Goal: Transaction & Acquisition: Book appointment/travel/reservation

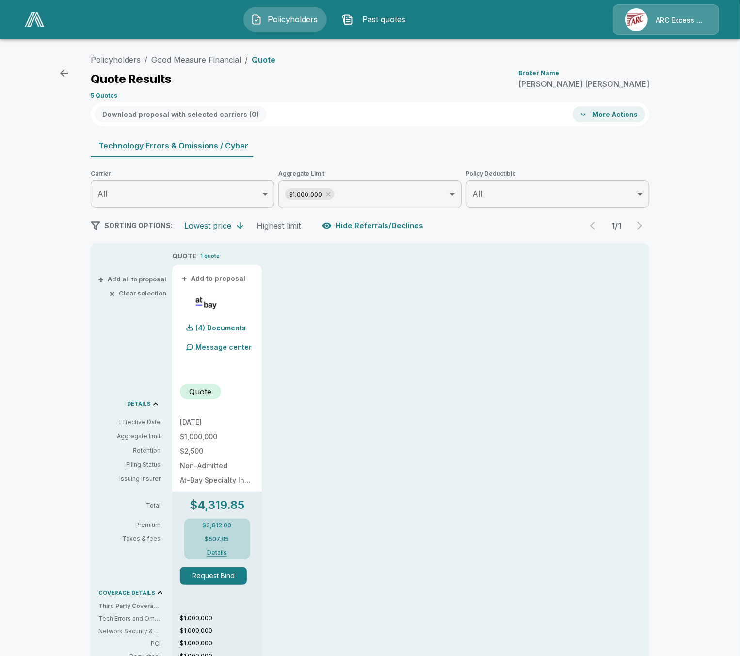
click at [220, 67] on div "Policyholders / Good Measure Financial / Quote Quote Results Broker Name Greg L…" at bounding box center [370, 76] width 559 height 52
click at [220, 62] on link "Good Measure Financial" at bounding box center [196, 60] width 90 height 10
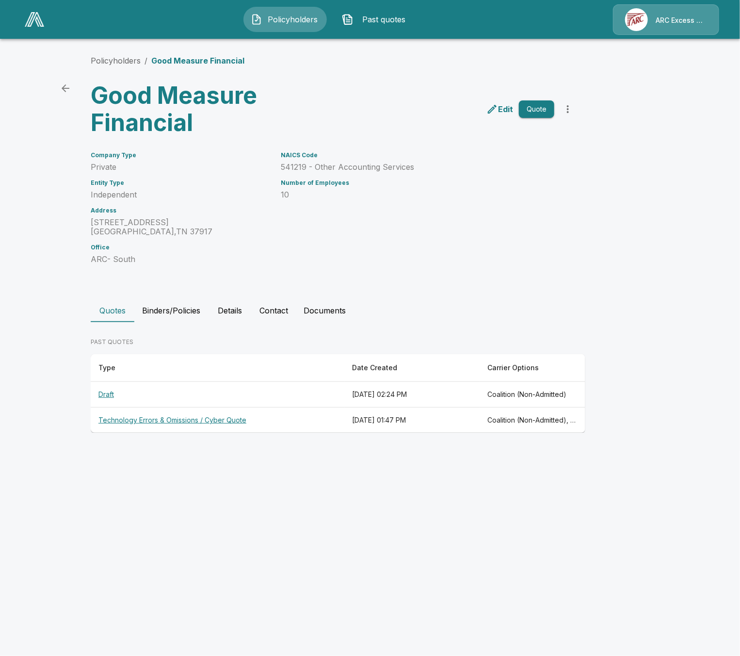
click at [75, 318] on main "Policyholders / Good Measure Financial Good Measure Financial Edit Quote Compan…" at bounding box center [370, 225] width 740 height 451
click at [235, 311] on button "Details" at bounding box center [230, 310] width 44 height 23
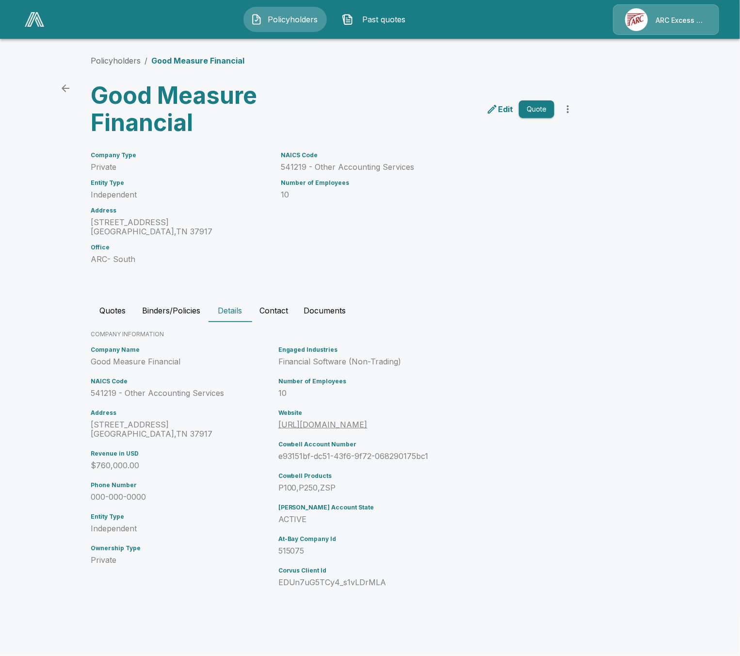
click at [258, 311] on button "Contact" at bounding box center [274, 310] width 44 height 23
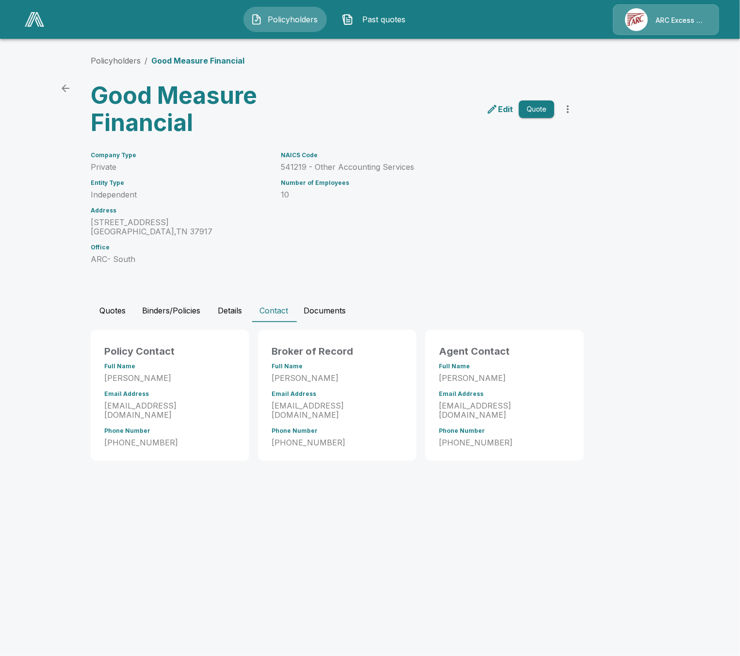
click at [453, 404] on p "glee@arcxssouth.com" at bounding box center [504, 410] width 131 height 18
click at [359, 479] on html "Policyholders Past quotes ARC Excess & Surplus Policyholders / Good Measure Fin…" at bounding box center [370, 239] width 740 height 479
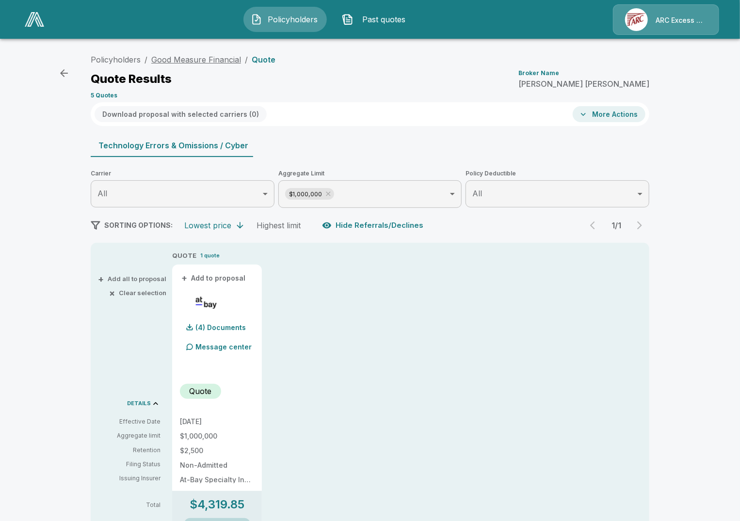
click at [206, 56] on link "Good Measure Financial" at bounding box center [196, 60] width 90 height 10
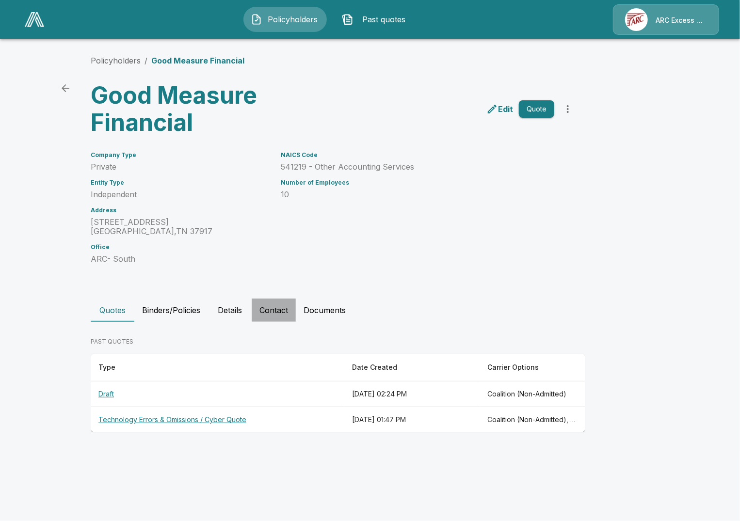
click at [286, 317] on button "Contact" at bounding box center [274, 310] width 44 height 23
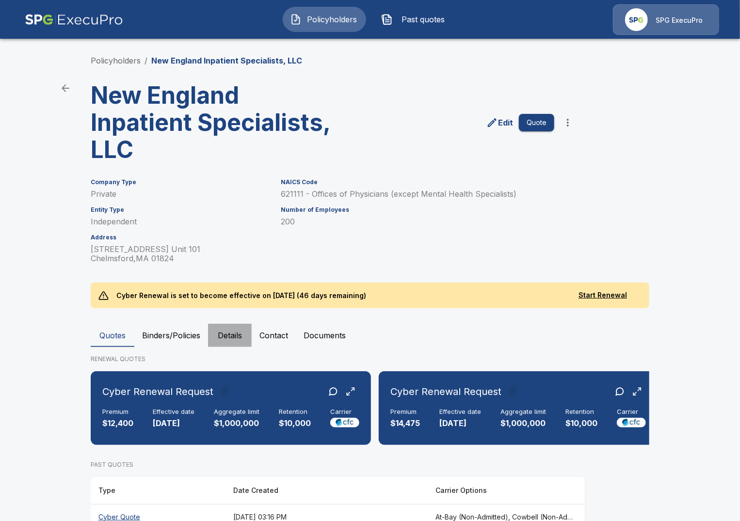
click at [235, 334] on button "Details" at bounding box center [230, 335] width 44 height 23
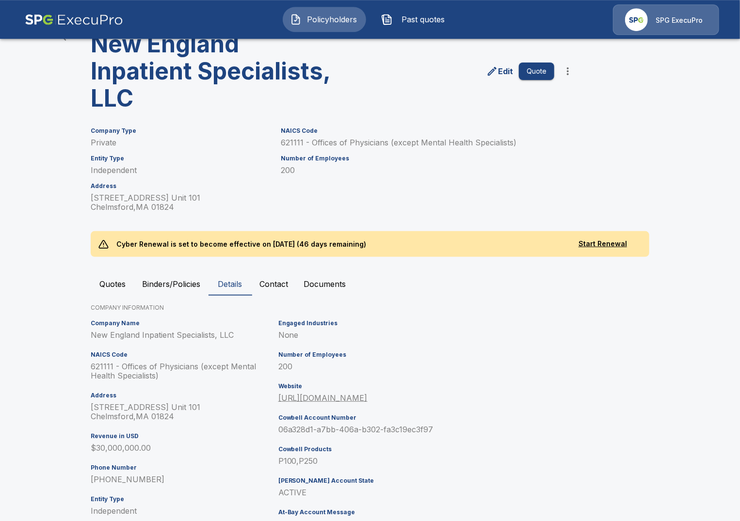
scroll to position [49, 0]
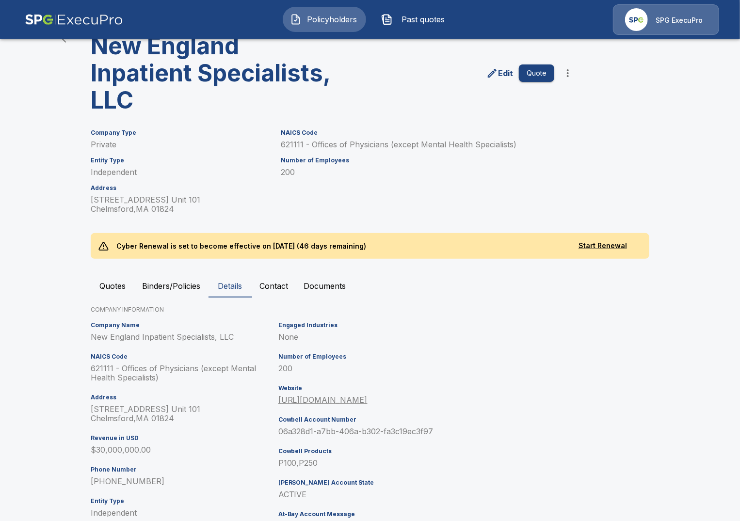
click at [262, 291] on button "Contact" at bounding box center [274, 286] width 44 height 23
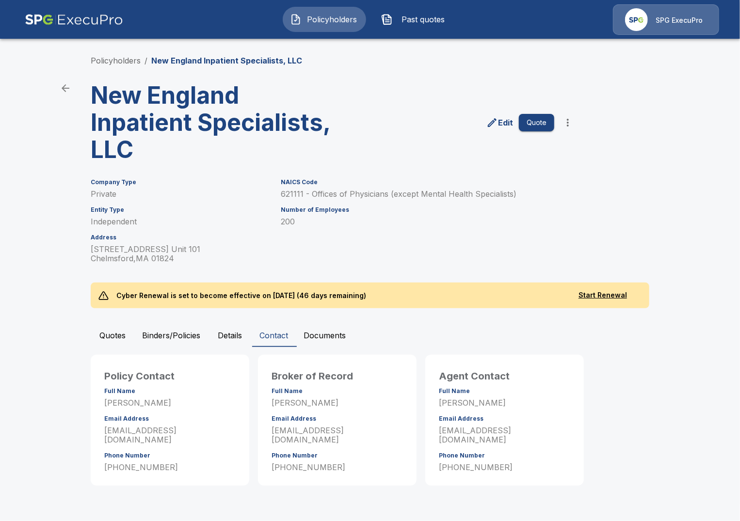
click at [70, 212] on main "Policyholders / New England Inpatient Specialists, LLC New England Inpatient Sp…" at bounding box center [370, 252] width 740 height 504
click at [96, 58] on link "Policyholders" at bounding box center [116, 61] width 50 height 10
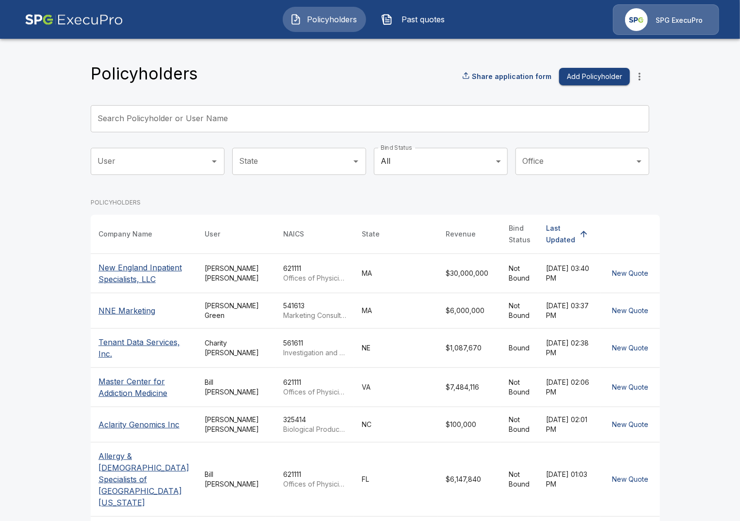
click at [138, 299] on th "NNE Marketing" at bounding box center [144, 310] width 106 height 35
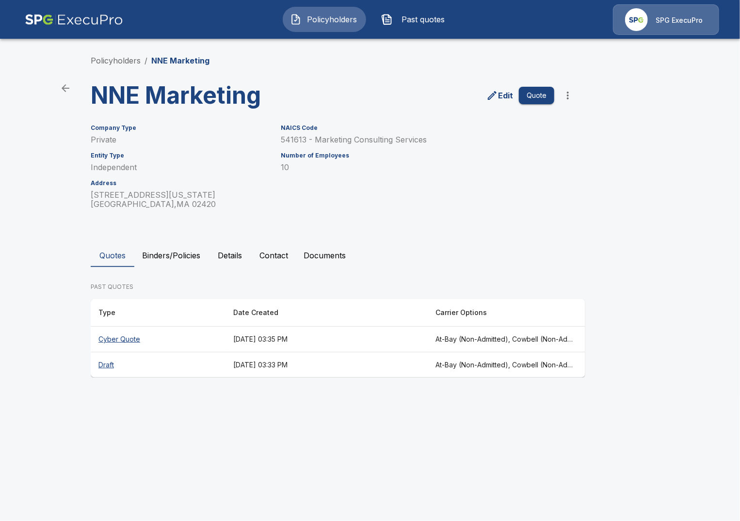
click at [166, 341] on th "Cyber Quote" at bounding box center [158, 340] width 135 height 26
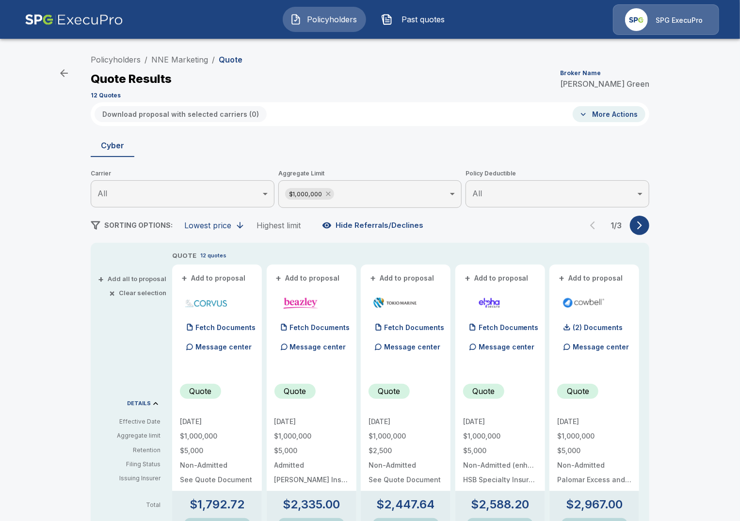
click at [326, 193] on icon at bounding box center [328, 194] width 4 height 4
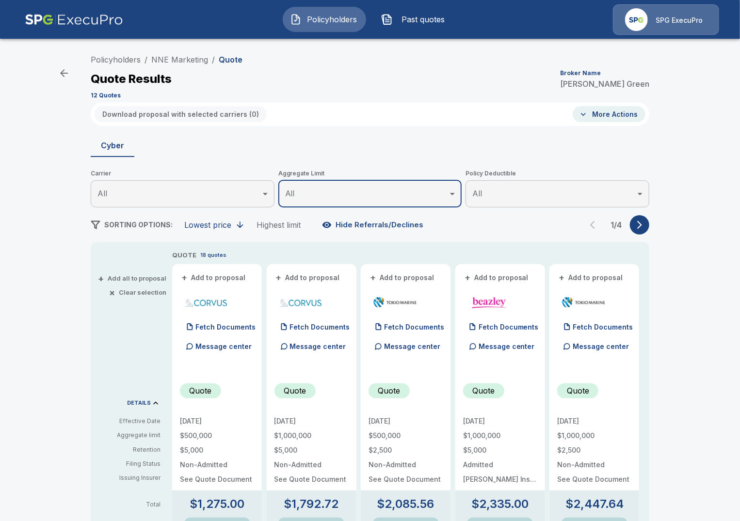
click at [640, 235] on div "Policyholders / NNE Marketing / Quote Quote Results Broker Name [PERSON_NAME] 1…" at bounding box center [370, 518] width 582 height 936
click at [643, 231] on button "button" at bounding box center [639, 224] width 19 height 19
click at [642, 231] on button "button" at bounding box center [639, 224] width 19 height 19
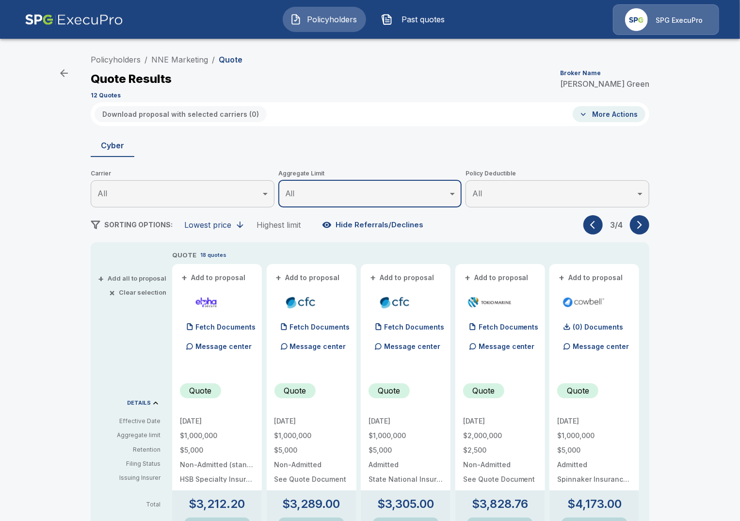
click at [642, 231] on button "button" at bounding box center [639, 224] width 19 height 19
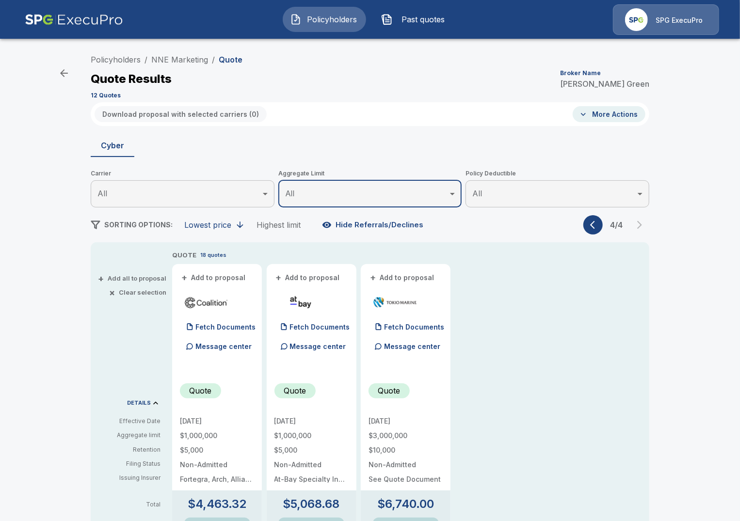
click at [585, 222] on button "button" at bounding box center [593, 224] width 19 height 19
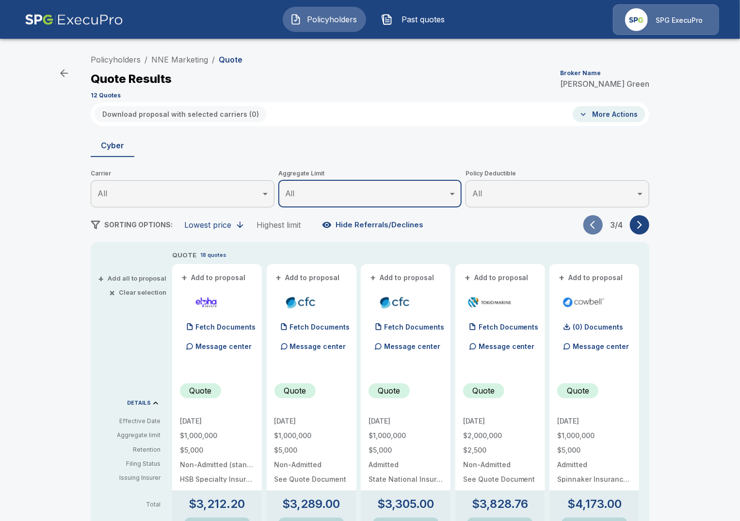
click at [585, 222] on button "button" at bounding box center [593, 224] width 19 height 19
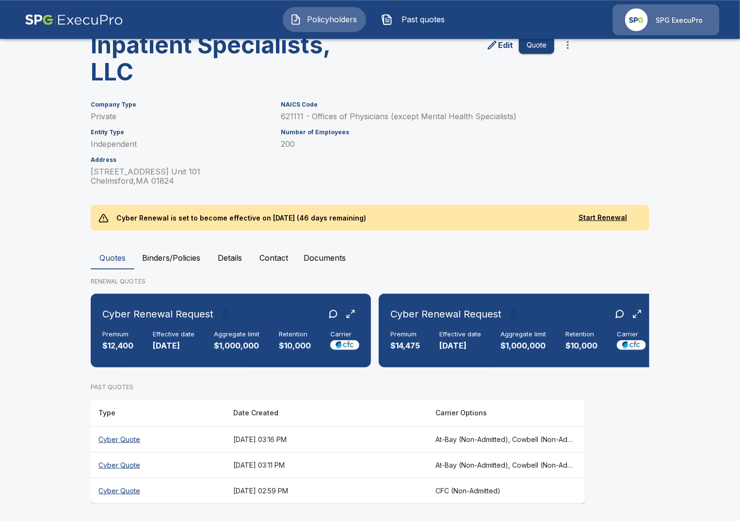
scroll to position [78, 0]
click at [234, 469] on th "[DATE] 03:11 PM" at bounding box center [327, 466] width 202 height 26
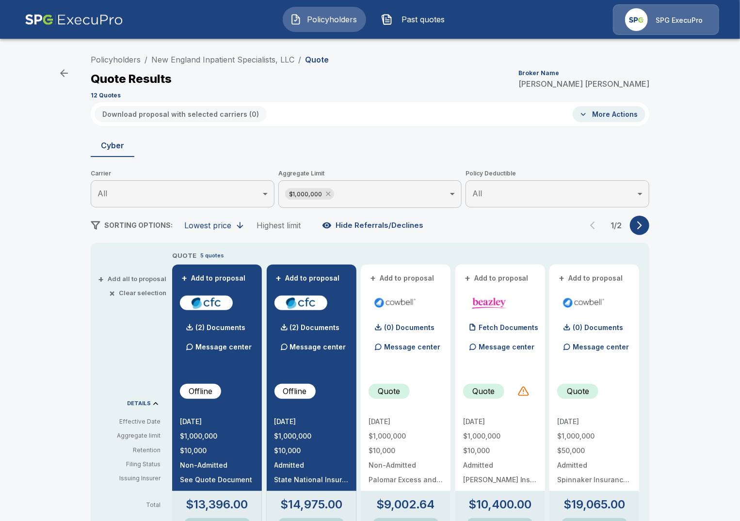
click at [327, 195] on icon at bounding box center [328, 194] width 4 height 4
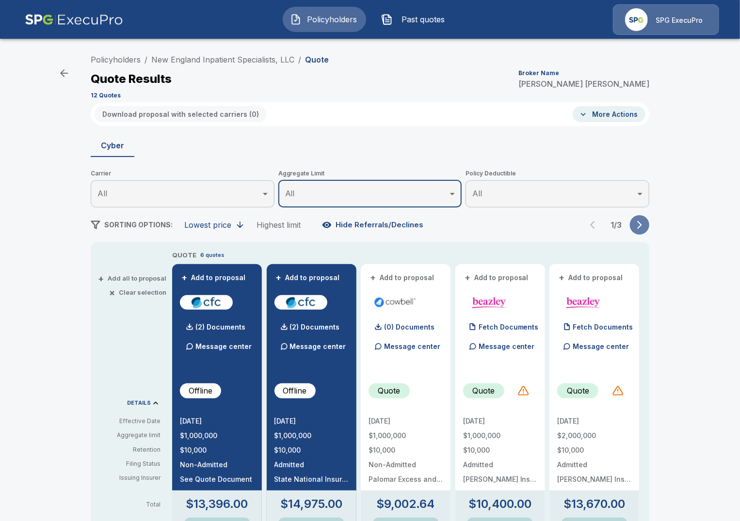
click at [640, 225] on icon "button" at bounding box center [640, 225] width 10 height 10
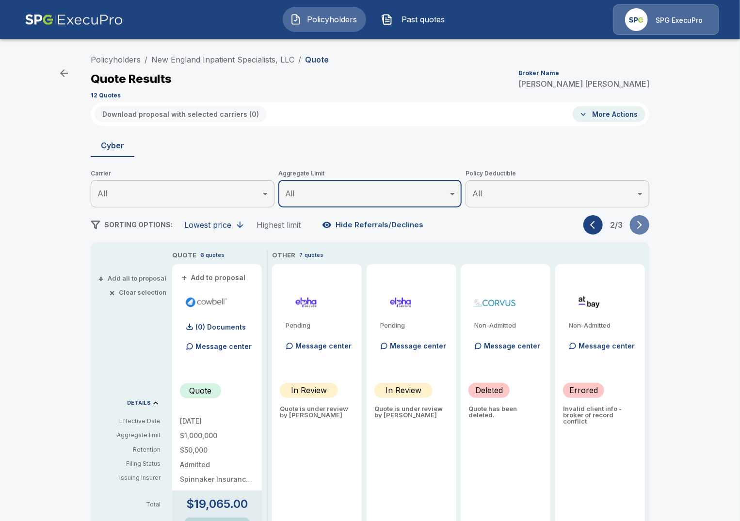
click at [641, 225] on icon "button" at bounding box center [640, 225] width 10 height 10
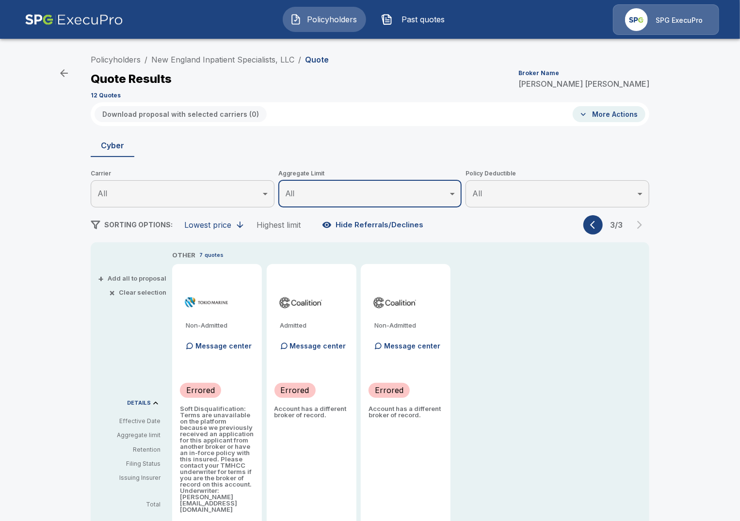
click at [79, 406] on div "Policyholders / New England Inpatient Specialists, LLC / Quote Quote Results Br…" at bounding box center [370, 361] width 740 height 631
drag, startPoint x: 199, startPoint y: 428, endPoint x: 200, endPoint y: 437, distance: 9.3
click at [200, 437] on p "Soft Disqualification: Terms are unavailable on the platform because we previou…" at bounding box center [217, 459] width 74 height 107
click at [209, 443] on p "Soft Disqualification: Terms are unavailable on the platform because we previou…" at bounding box center [217, 459] width 74 height 107
click at [592, 227] on icon "button" at bounding box center [595, 225] width 10 height 10
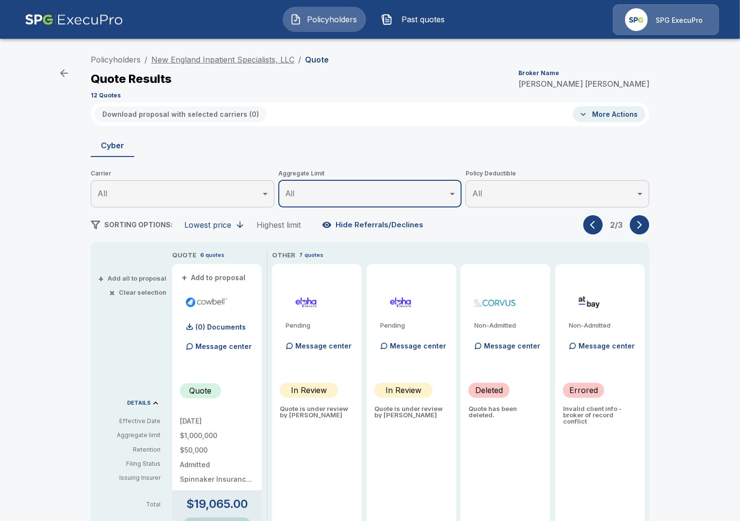
click at [259, 64] on link "New England Inpatient Specialists, LLC" at bounding box center [222, 60] width 143 height 10
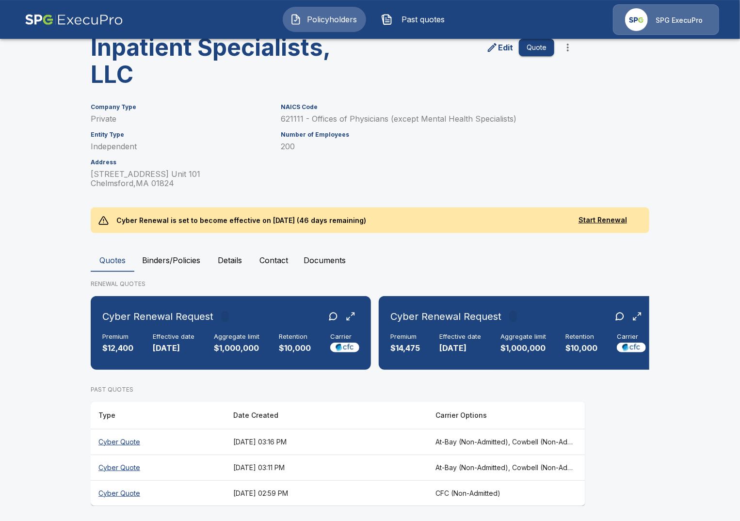
scroll to position [78, 0]
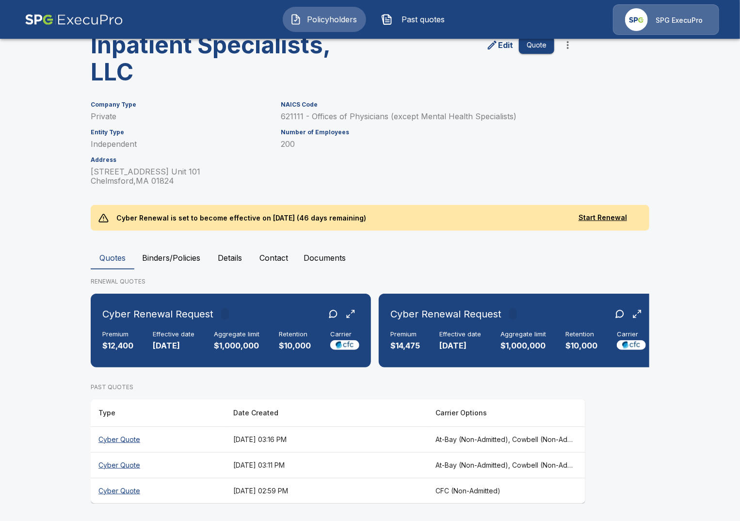
click at [204, 438] on th "Cyber Quote" at bounding box center [158, 440] width 135 height 26
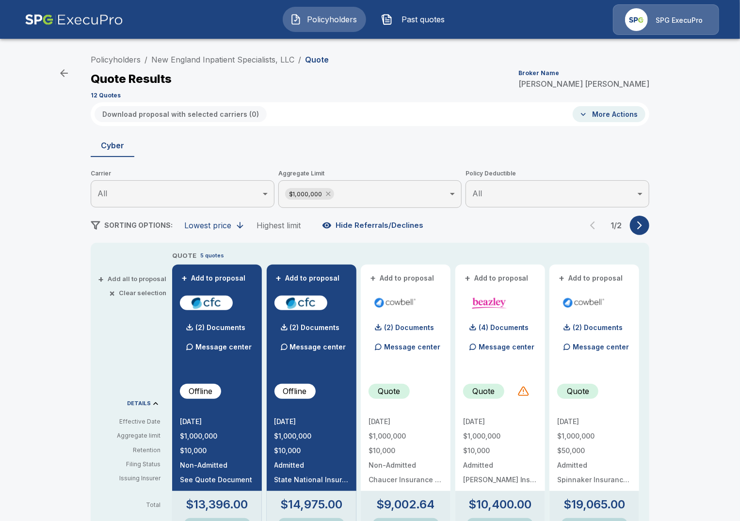
click at [329, 195] on icon at bounding box center [328, 194] width 4 height 4
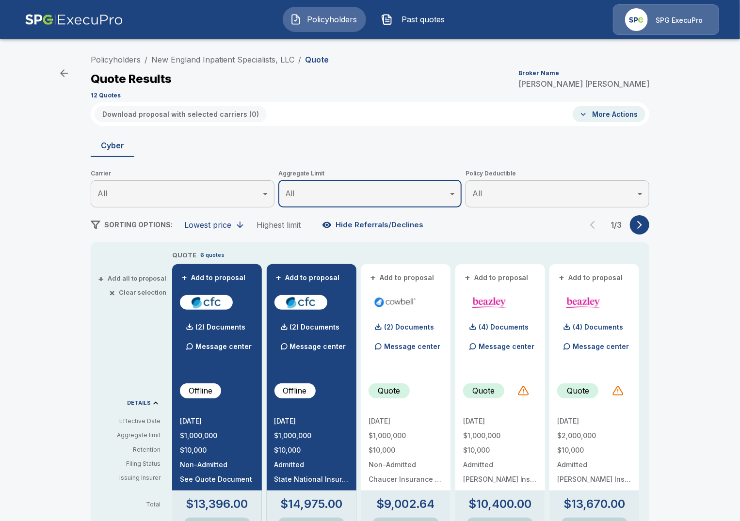
click at [641, 230] on button "button" at bounding box center [639, 224] width 19 height 19
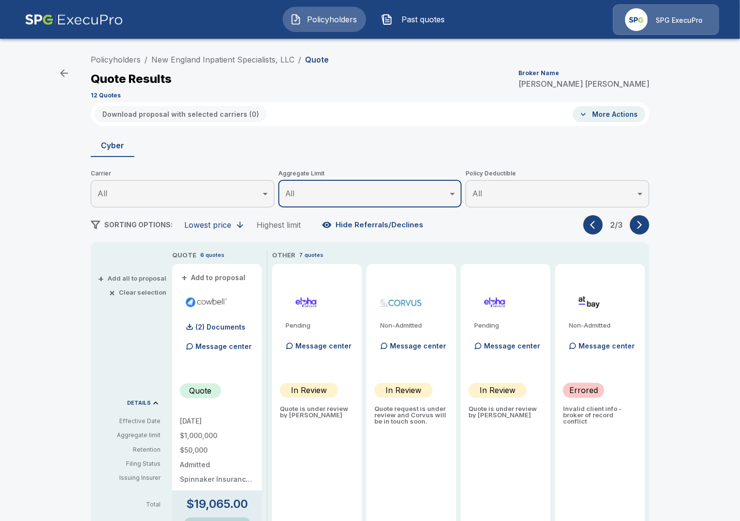
click at [641, 230] on button "button" at bounding box center [639, 224] width 19 height 19
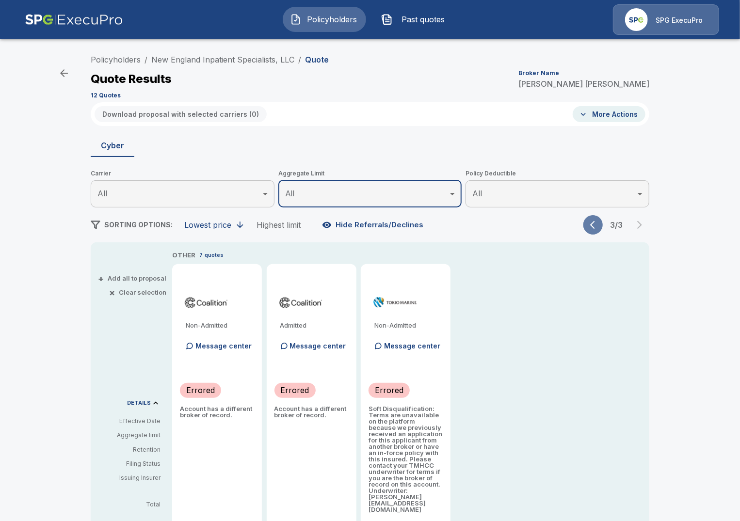
click at [590, 224] on button "button" at bounding box center [593, 224] width 19 height 19
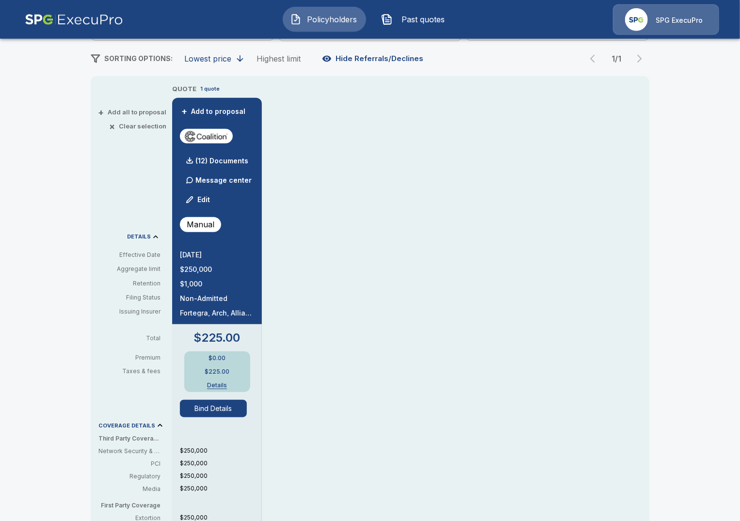
scroll to position [167, 0]
click at [457, 404] on div "QUOTE 1 quote + Add to proposal (12) Documents Message center Edit Manual 9/8/2…" at bounding box center [410, 402] width 477 height 639
click at [69, 188] on div "Policyholders / Healthfirst, Inc. / Quote Quote Results Broker Name Tricia Diet…" at bounding box center [370, 349] width 740 height 941
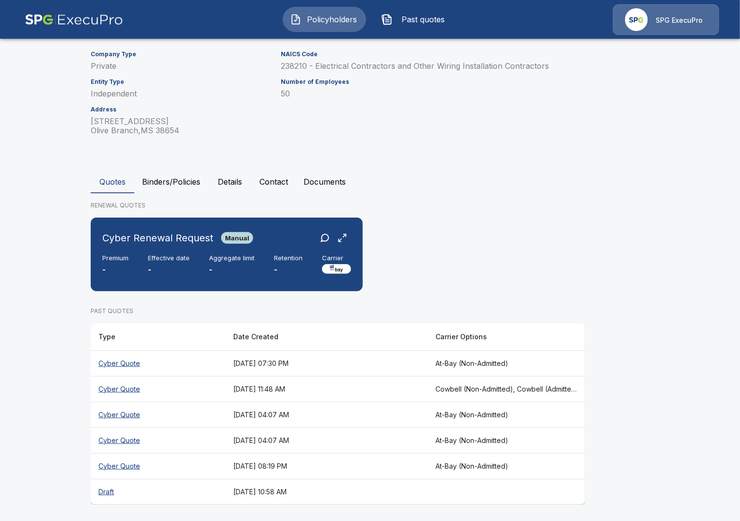
scroll to position [102, 0]
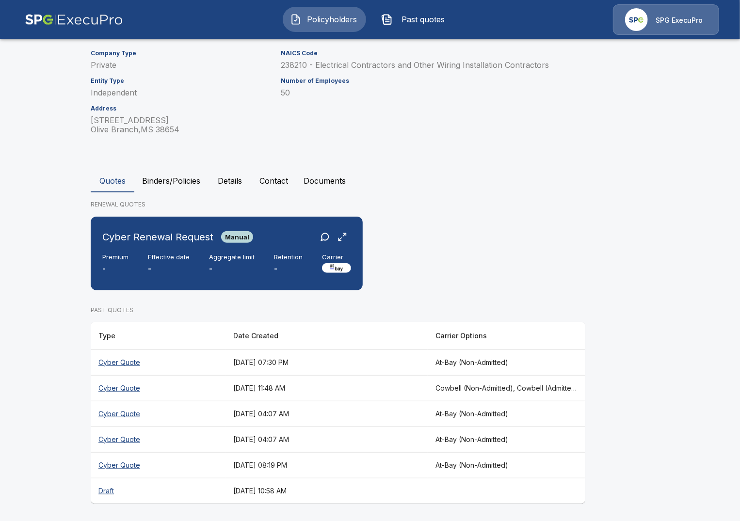
click at [419, 389] on th "[DATE] 11:48 AM" at bounding box center [327, 388] width 202 height 26
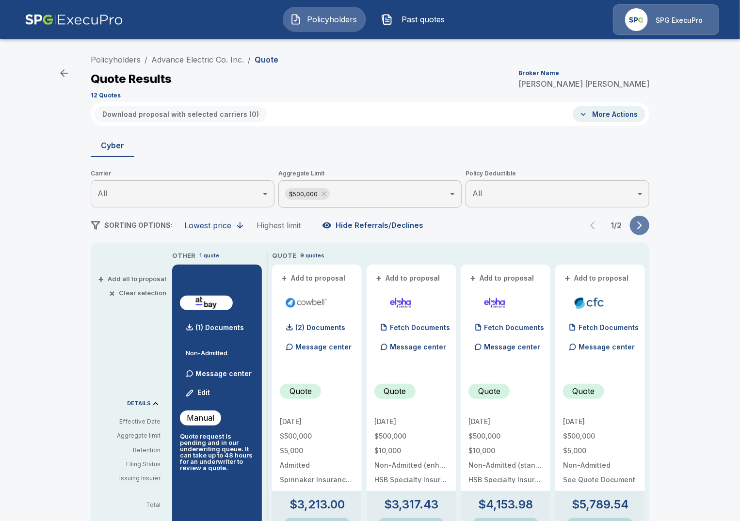
click at [636, 224] on icon "button" at bounding box center [640, 226] width 10 height 10
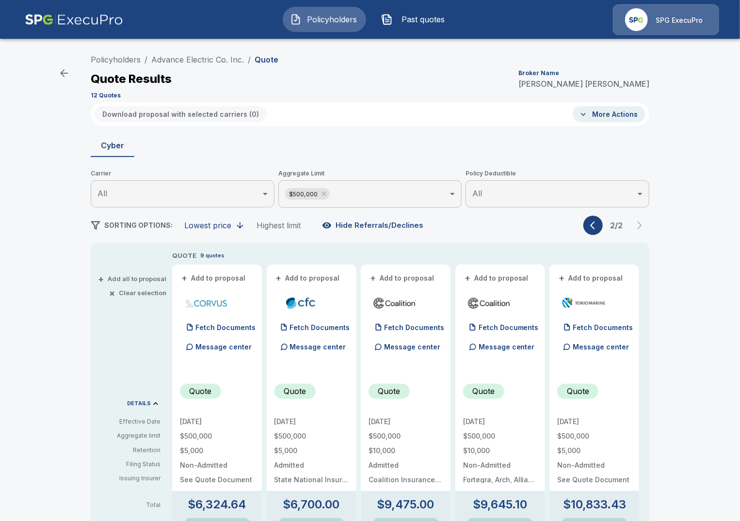
click at [590, 227] on button "button" at bounding box center [593, 225] width 19 height 19
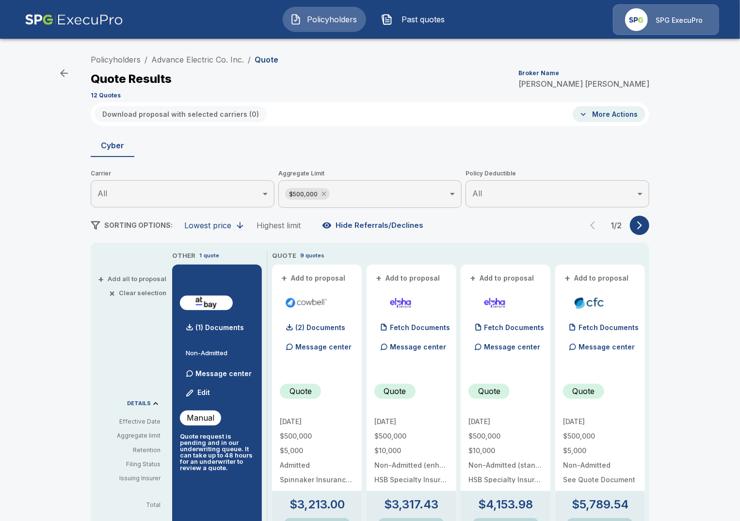
click at [324, 194] on icon at bounding box center [324, 194] width 4 height 4
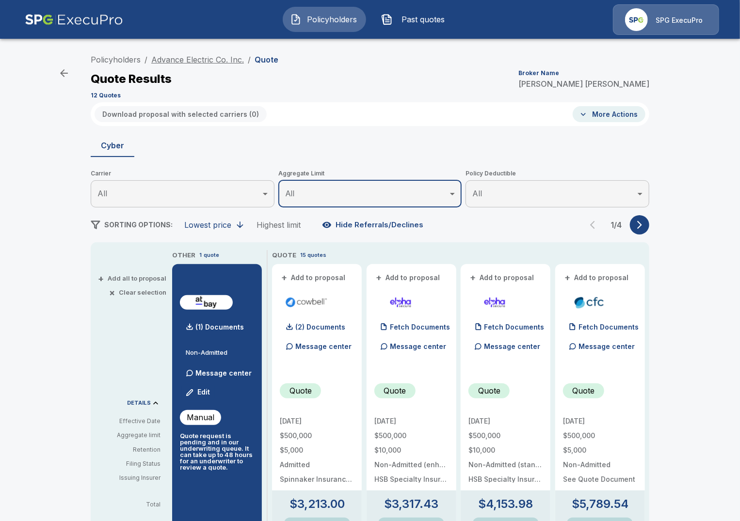
click at [216, 63] on link "Advance Electric Co. Inc." at bounding box center [197, 60] width 93 height 10
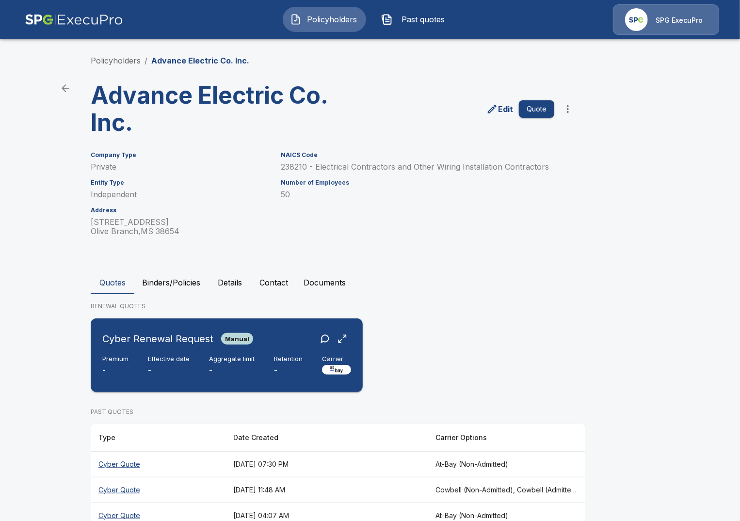
click at [165, 373] on p "-" at bounding box center [169, 370] width 42 height 11
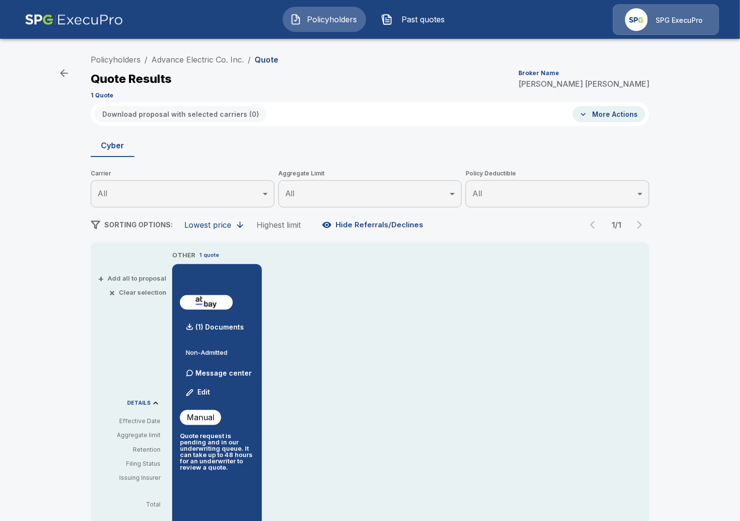
drag, startPoint x: 38, startPoint y: 233, endPoint x: 57, endPoint y: 213, distance: 28.1
click at [41, 230] on div "Policyholders / Advance Electric Co. Inc. / Quote Quote Results Broker Name Tri…" at bounding box center [370, 361] width 740 height 631
click at [207, 60] on link "Advance Electric Co. Inc." at bounding box center [197, 60] width 93 height 10
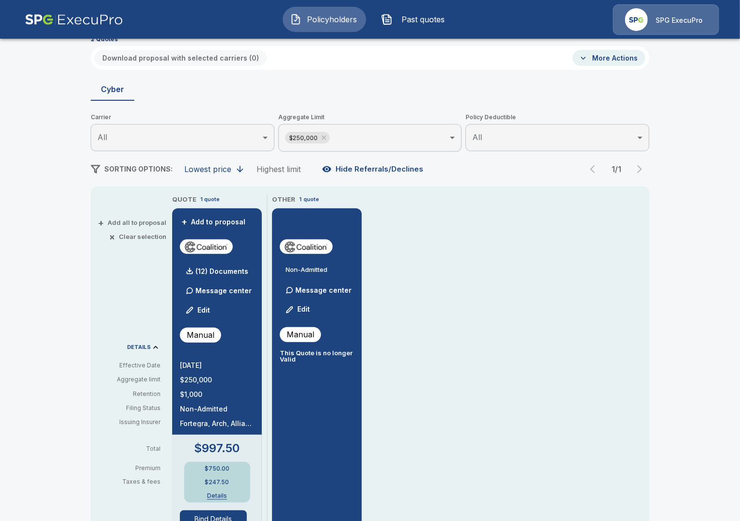
scroll to position [56, 0]
click at [61, 291] on div "Policyholders / Healthfirst, Inc. / Quote Quote Results Broker Name Tricia Diet…" at bounding box center [370, 460] width 740 height 941
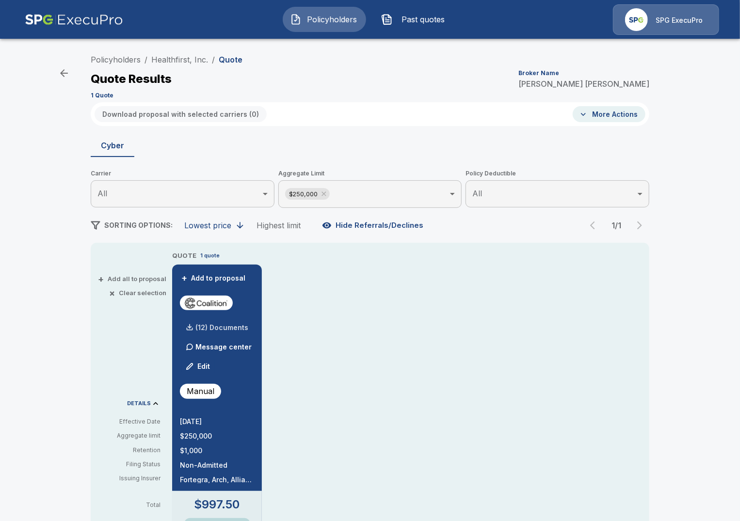
click at [210, 331] on p "(12) Documents" at bounding box center [221, 328] width 53 height 7
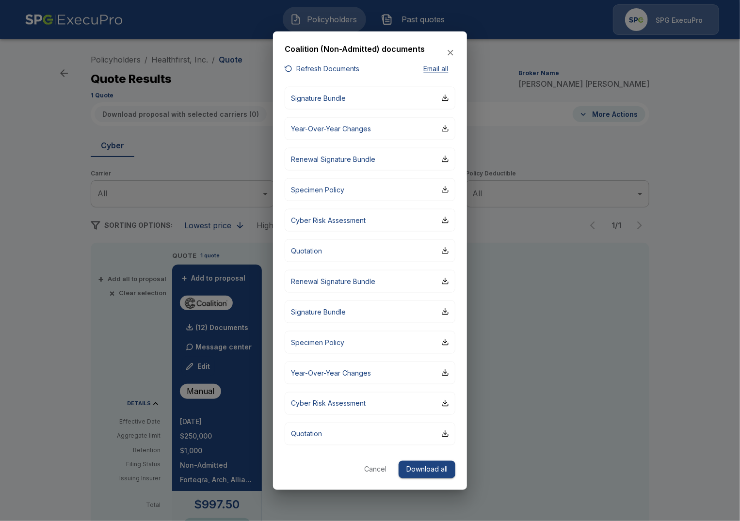
click at [339, 70] on button "Refresh Documents" at bounding box center [322, 69] width 75 height 12
click at [87, 320] on div at bounding box center [370, 260] width 740 height 521
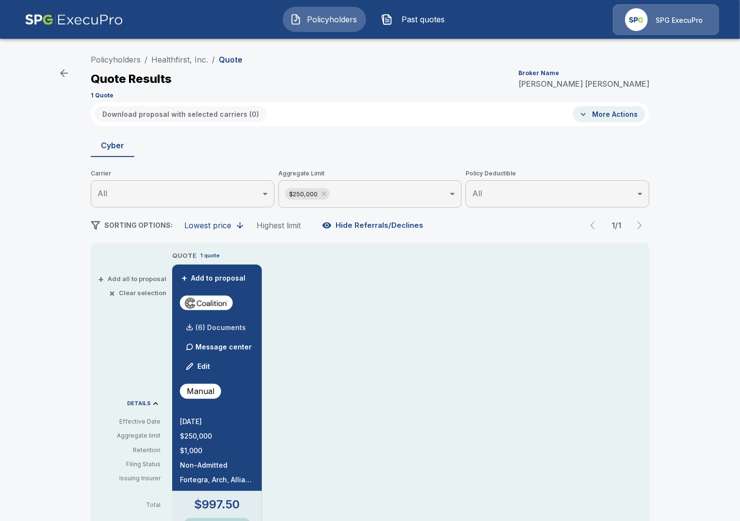
click at [208, 327] on p "(6) Documents" at bounding box center [220, 328] width 50 height 7
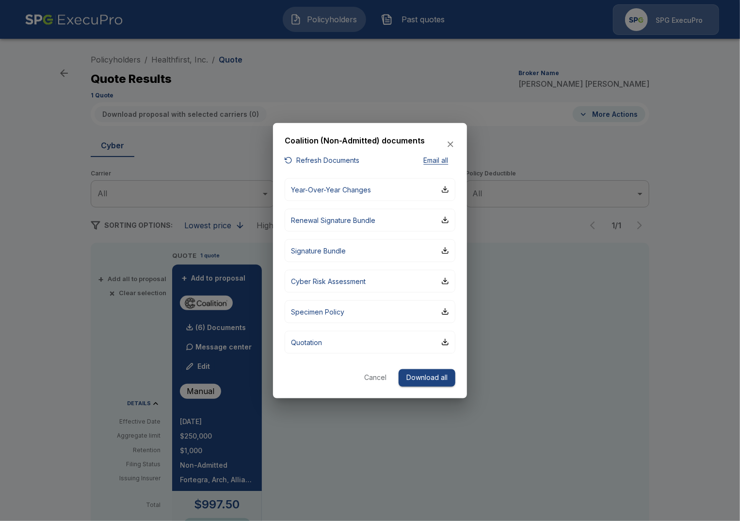
click at [326, 163] on button "Refresh Documents" at bounding box center [322, 161] width 75 height 12
click at [351, 340] on button "Quotation" at bounding box center [370, 342] width 171 height 23
click at [535, 400] on div at bounding box center [370, 260] width 740 height 521
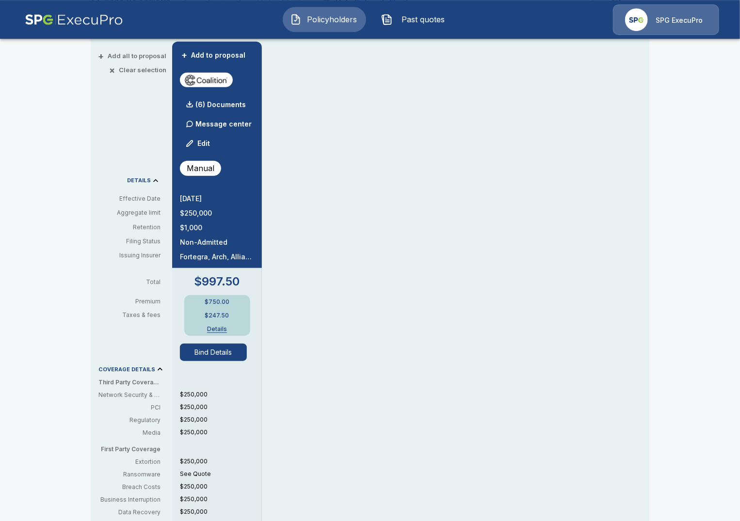
scroll to position [223, 0]
click at [191, 350] on button "Bind Details" at bounding box center [213, 352] width 67 height 17
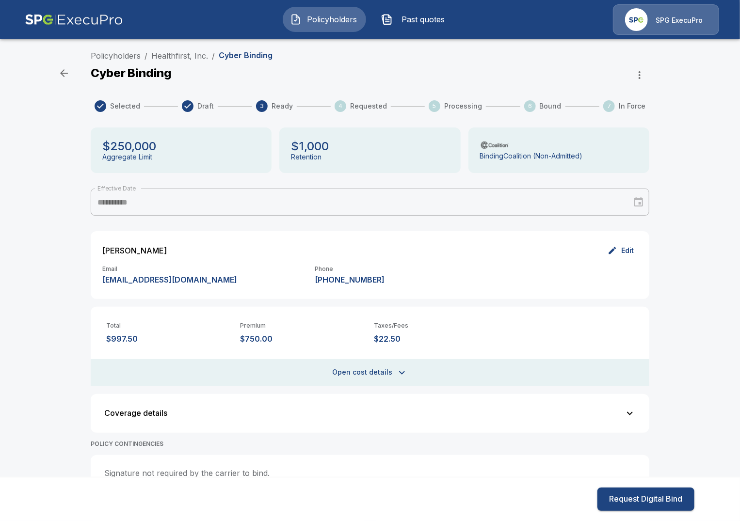
click at [65, 278] on div "**********" at bounding box center [370, 444] width 740 height 796
click at [45, 244] on div "**********" at bounding box center [370, 444] width 740 height 796
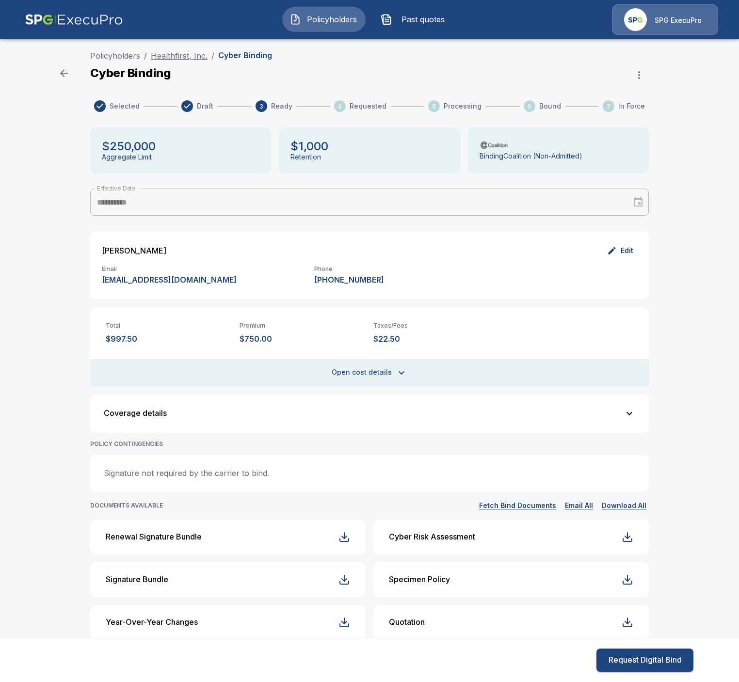
click at [166, 52] on link "Healthfirst, Inc." at bounding box center [179, 56] width 57 height 10
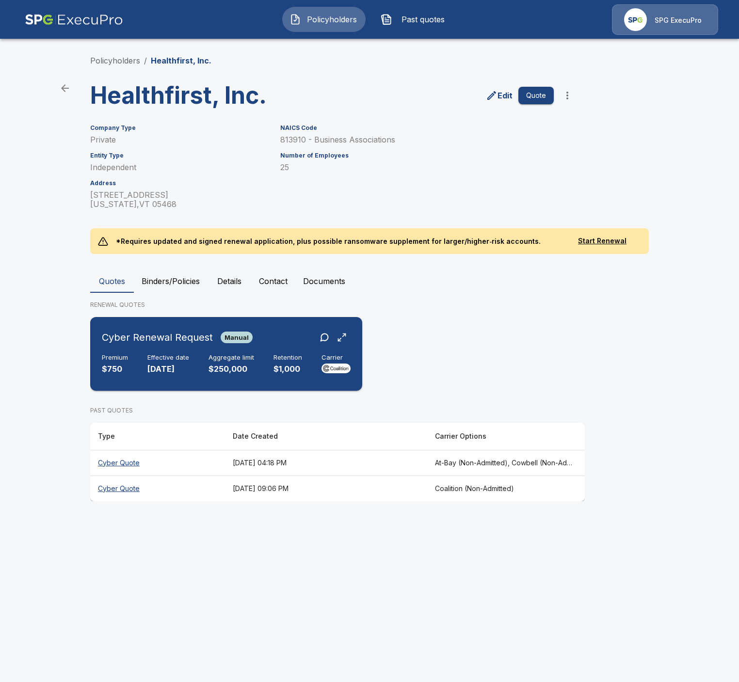
click at [213, 351] on div "Cyber Renewal Request Manual Premium $750 Effective date [DATE] Aggregate limit…" at bounding box center [226, 354] width 264 height 66
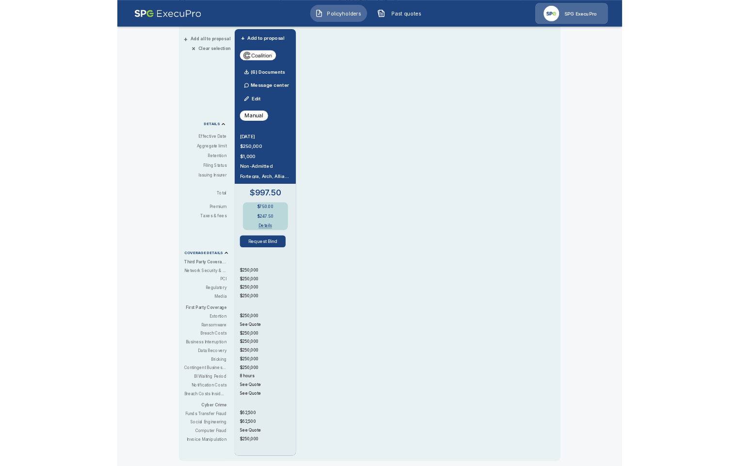
scroll to position [223, 0]
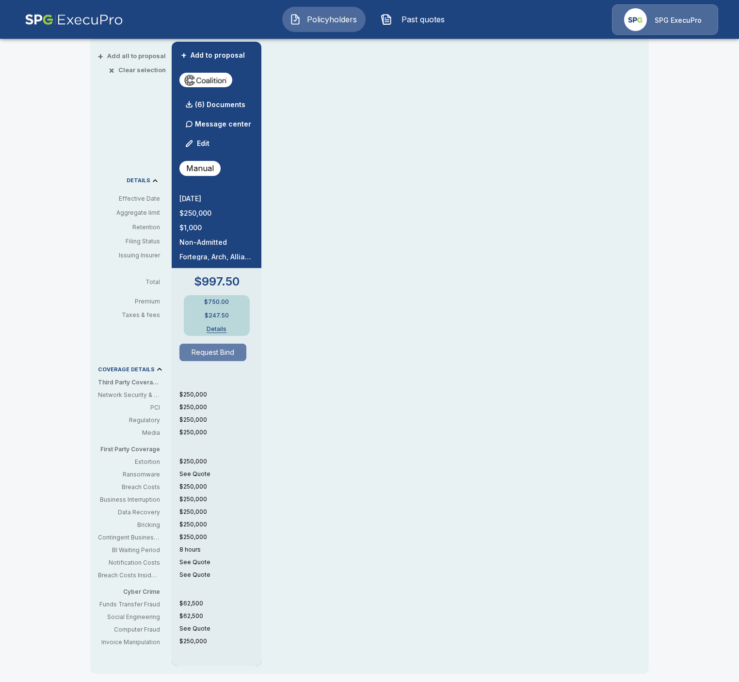
click at [227, 354] on button "Request Bind" at bounding box center [212, 352] width 67 height 17
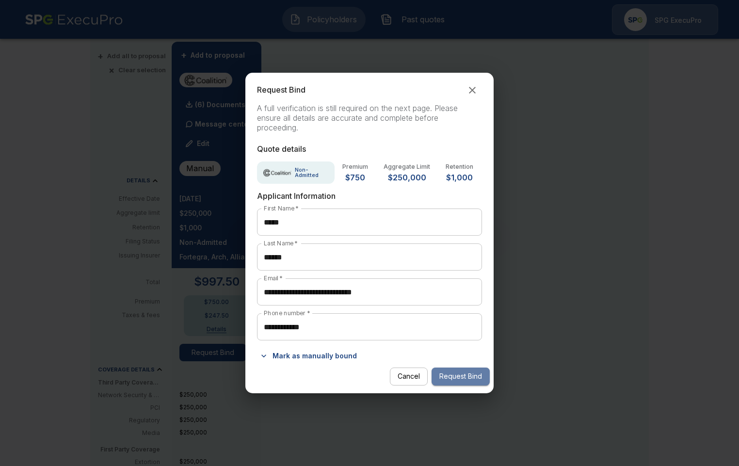
click at [455, 378] on button "Request Bind" at bounding box center [461, 377] width 58 height 18
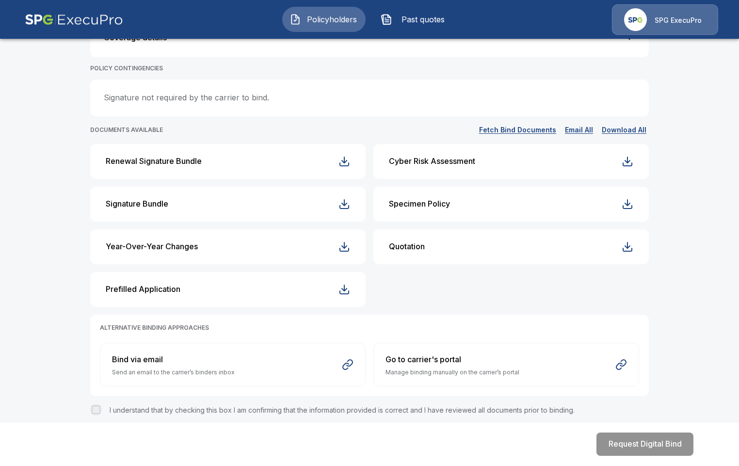
scroll to position [374, 0]
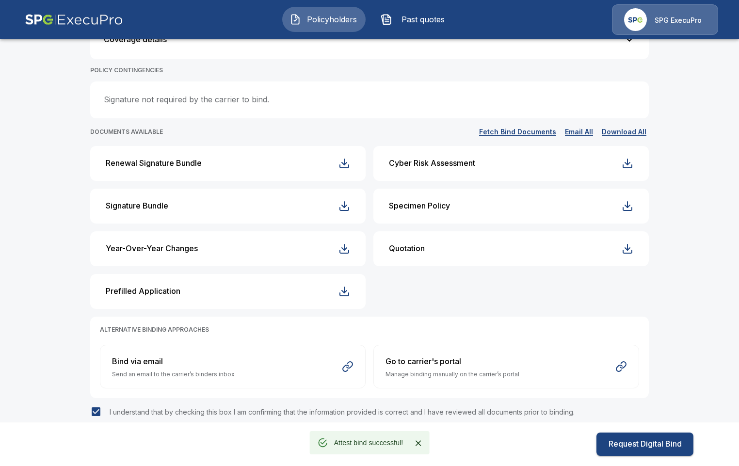
click at [419, 445] on icon "Close" at bounding box center [418, 443] width 10 height 10
click at [63, 311] on div "**********" at bounding box center [369, 70] width 739 height 796
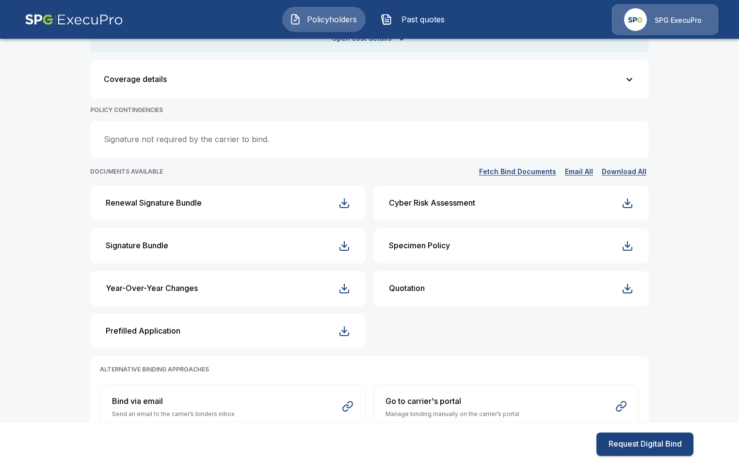
scroll to position [335, 0]
click at [672, 447] on button "Request Digital Bind" at bounding box center [645, 444] width 97 height 23
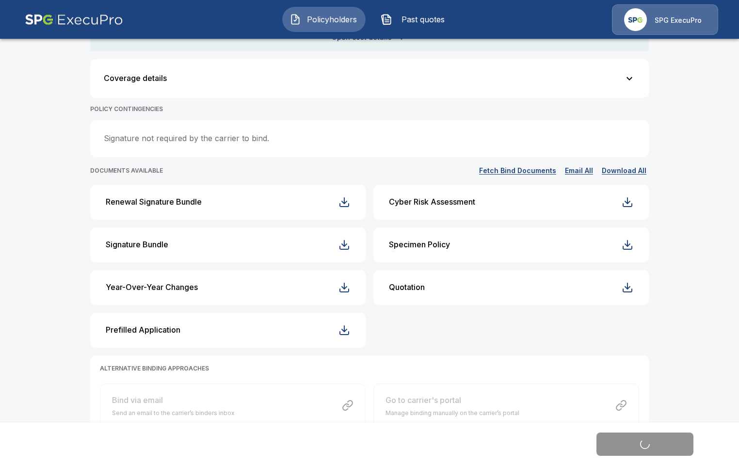
scroll to position [0, 0]
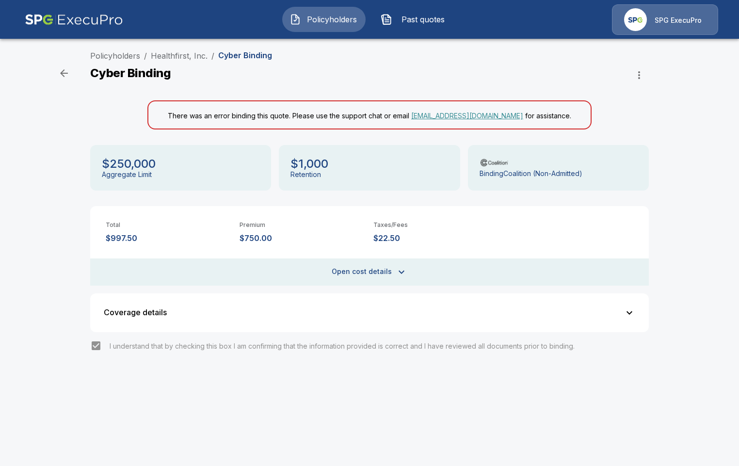
click at [178, 51] on li "Healthfirst, Inc." at bounding box center [179, 56] width 57 height 12
click at [184, 54] on link "Healthfirst, Inc." at bounding box center [179, 56] width 57 height 10
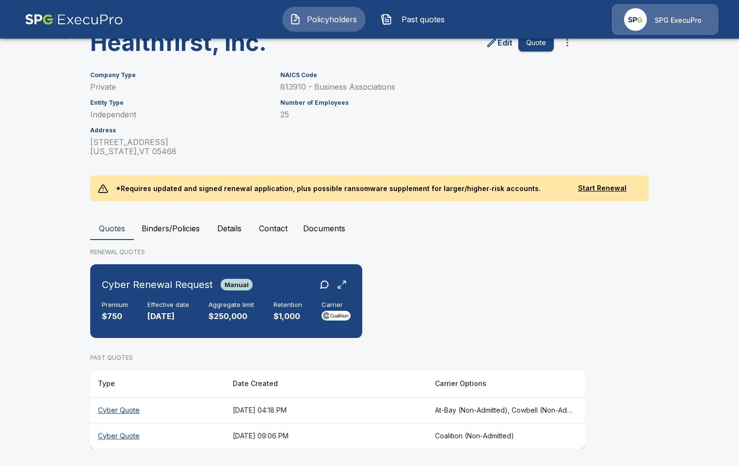
scroll to position [53, 0]
click at [265, 321] on div "Premium $750 Effective date 9/8/2025 Aggregate limit $250,000 Retention $1,000 …" at bounding box center [226, 311] width 249 height 21
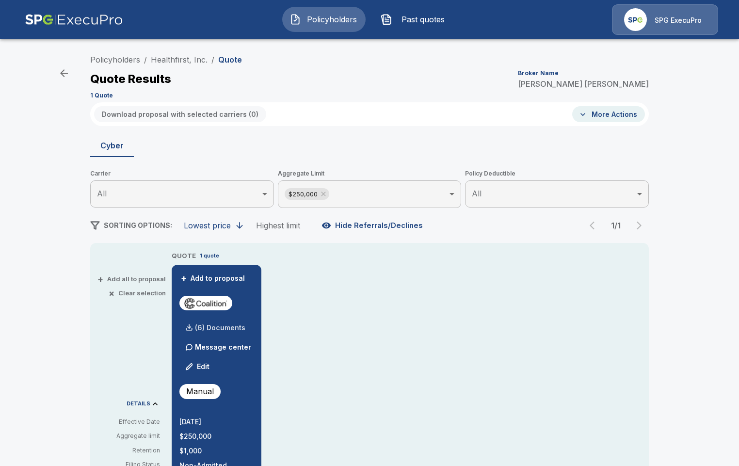
click at [211, 332] on div "(6) Documents" at bounding box center [212, 327] width 66 height 19
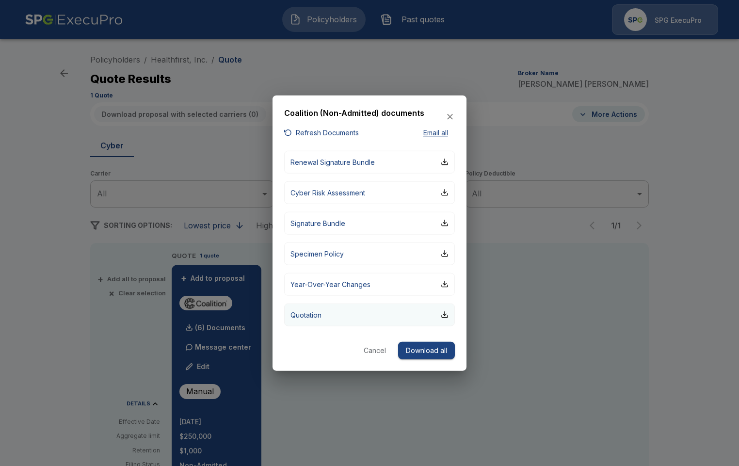
click at [325, 312] on button "Quotation" at bounding box center [369, 314] width 171 height 23
click at [104, 349] on div at bounding box center [369, 233] width 739 height 466
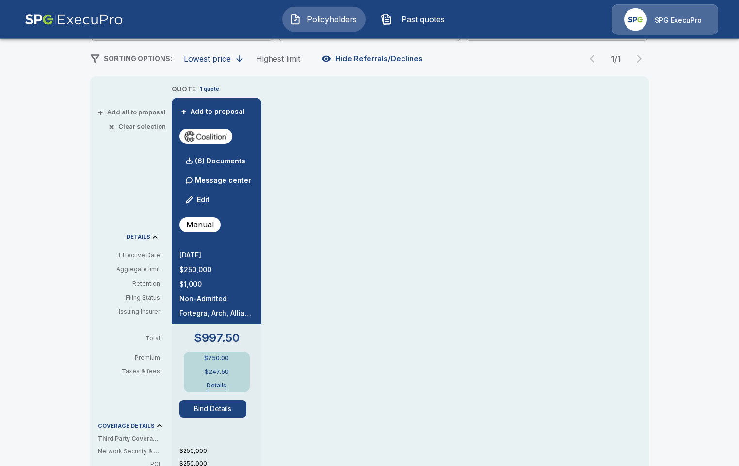
scroll to position [167, 0]
click at [221, 410] on button "Bind Details" at bounding box center [212, 408] width 67 height 17
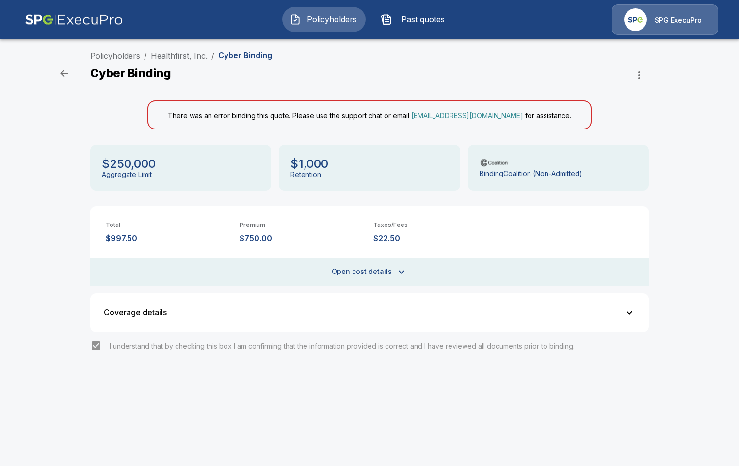
click at [269, 272] on button "Open cost details" at bounding box center [369, 272] width 559 height 27
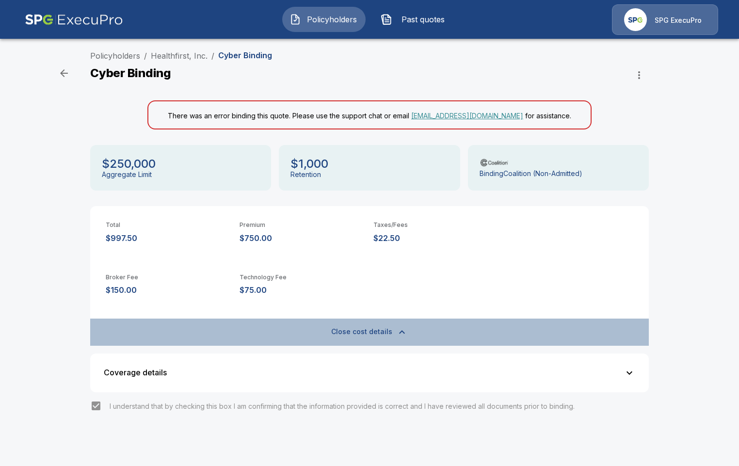
click at [285, 324] on button "Close cost details" at bounding box center [369, 332] width 559 height 27
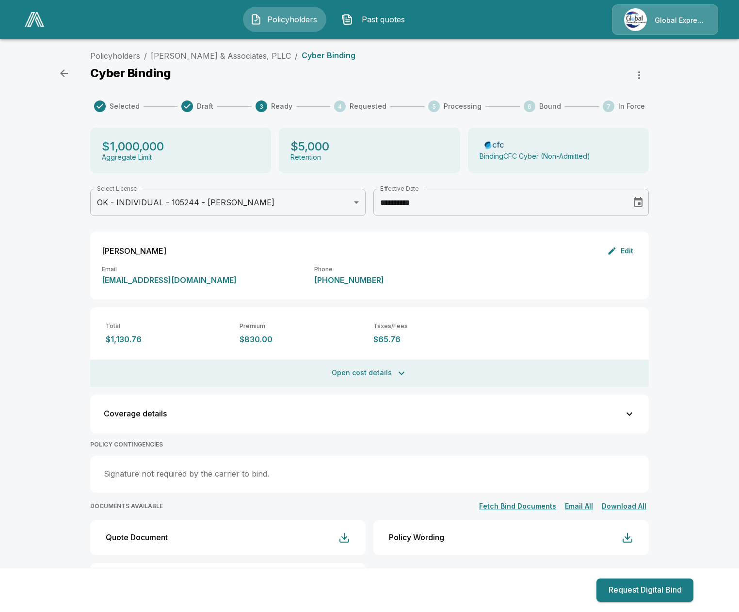
click at [46, 349] on div "**********" at bounding box center [369, 401] width 739 height 711
click at [60, 96] on div "**********" at bounding box center [369, 401] width 739 height 711
click at [241, 53] on link "[PERSON_NAME] & Associates, PLLC" at bounding box center [221, 56] width 140 height 10
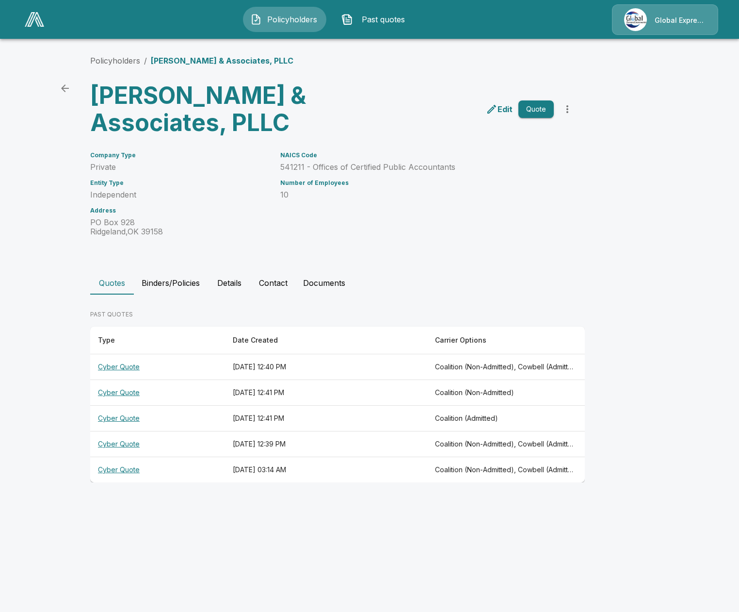
click at [380, 365] on th "[DATE] 12:40 PM" at bounding box center [326, 367] width 202 height 26
click at [167, 277] on button "Binders/Policies" at bounding box center [171, 282] width 74 height 23
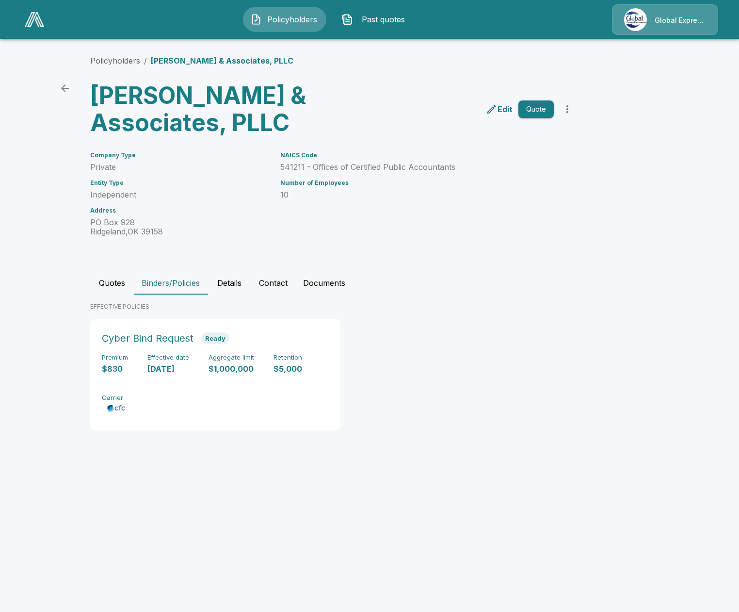
click at [98, 456] on html "Policyholders Past quotes Global Express Underwriters Policyholders / [PERSON_N…" at bounding box center [369, 228] width 739 height 456
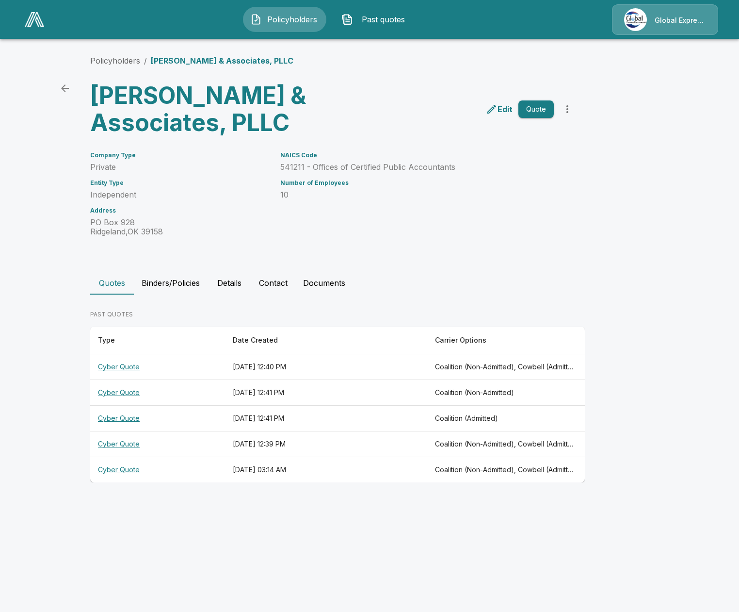
click at [183, 275] on button "Binders/Policies" at bounding box center [171, 282] width 74 height 23
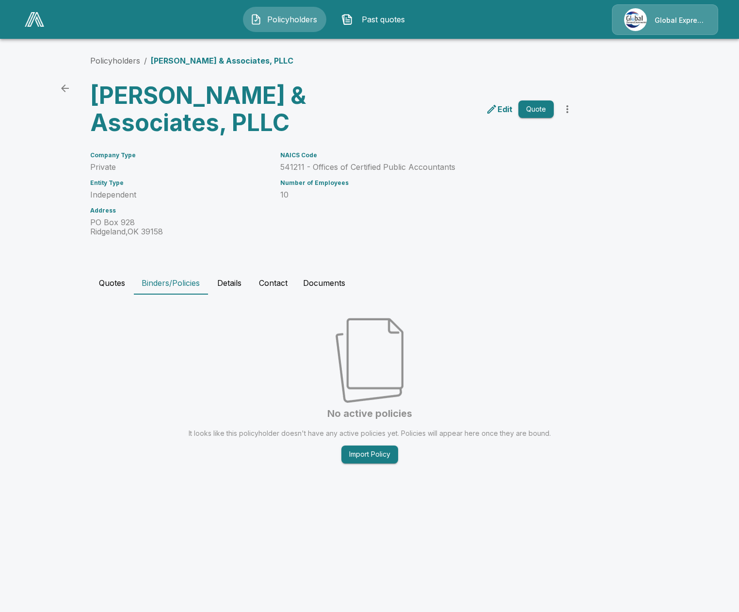
click at [53, 476] on main "Policyholders / [PERSON_NAME] & Associates, PLLC [PERSON_NAME] & Associates, PL…" at bounding box center [369, 248] width 739 height 497
